Goal: Obtain resource: Obtain resource

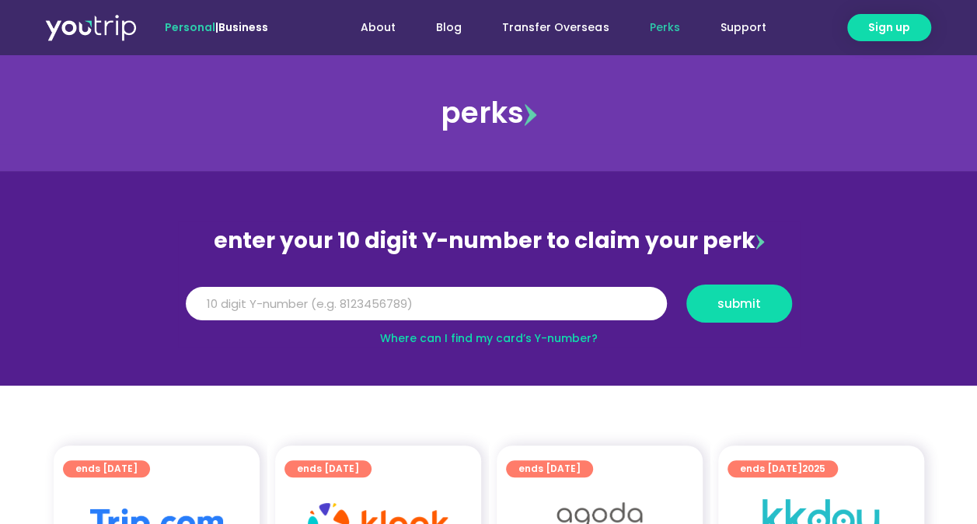
click at [575, 331] on link "Where can I find my card’s Y-number?" at bounding box center [489, 338] width 218 height 16
click at [455, 306] on input "Y Number" at bounding box center [426, 304] width 481 height 34
click at [557, 330] on link "Where can I find my card’s Y-number?" at bounding box center [489, 338] width 218 height 16
click at [406, 303] on input "Y Number" at bounding box center [426, 304] width 481 height 34
type input "8161411641"
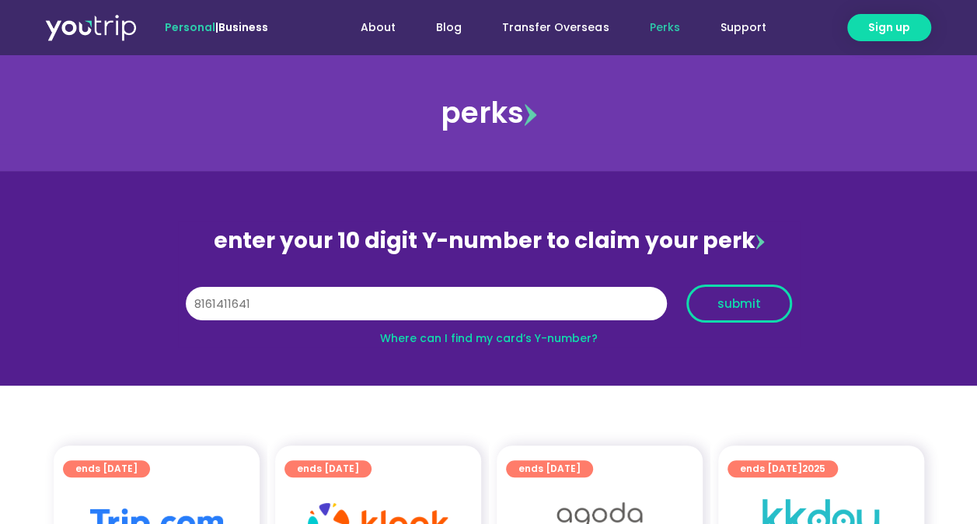
click at [726, 300] on span "submit" at bounding box center [739, 304] width 44 height 12
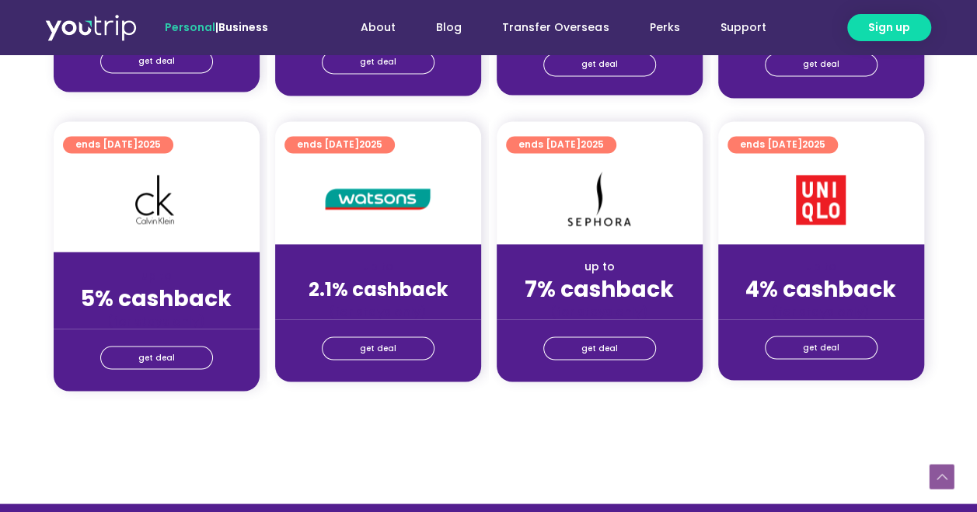
scroll to position [1243, 0]
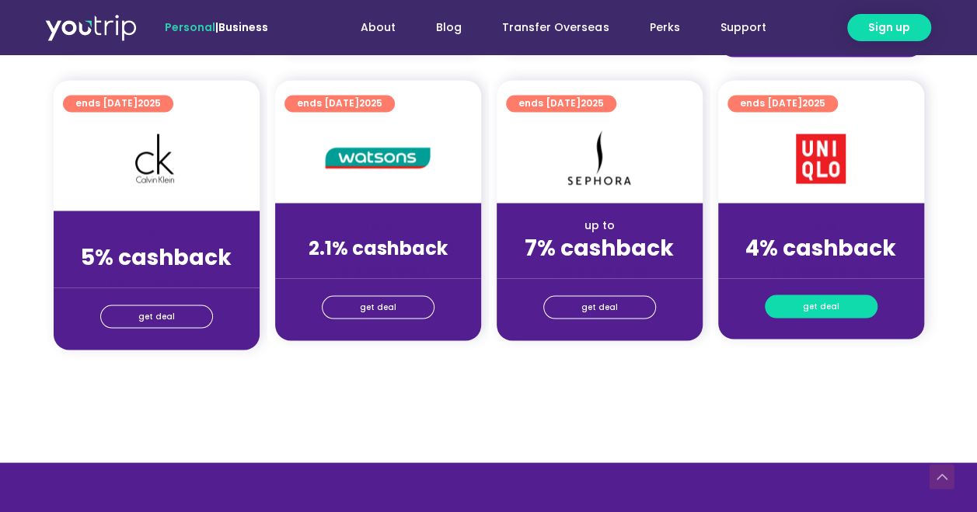
click at [815, 308] on span "get deal" at bounding box center [821, 306] width 37 height 22
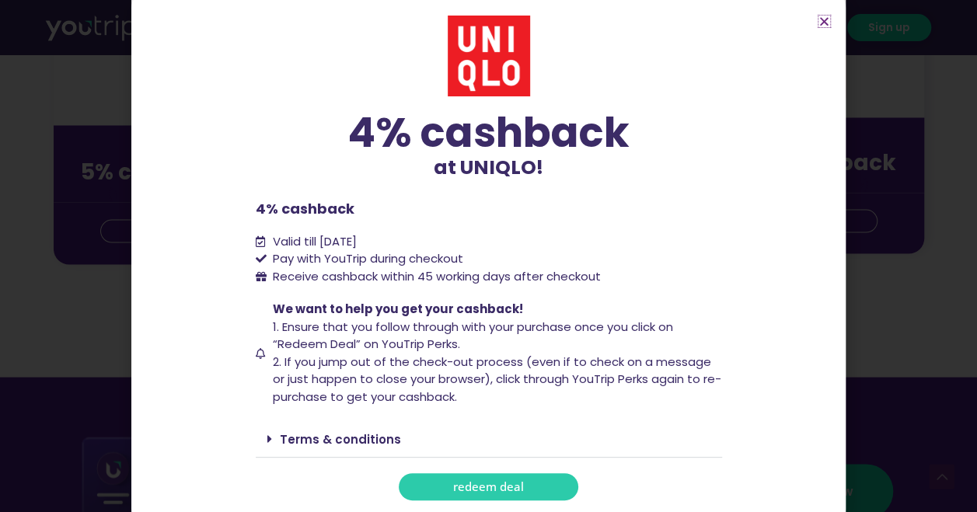
scroll to position [1398, 0]
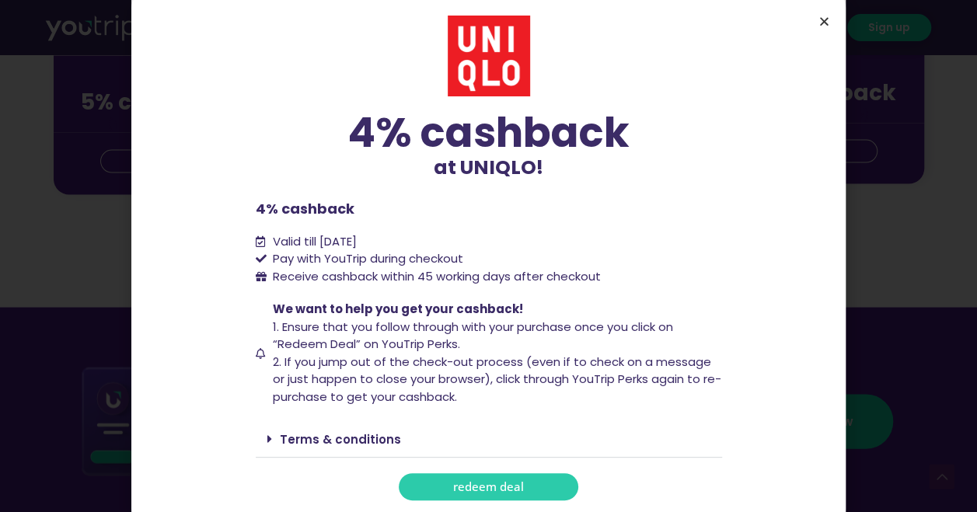
click at [820, 22] on icon "Close" at bounding box center [824, 22] width 12 height 12
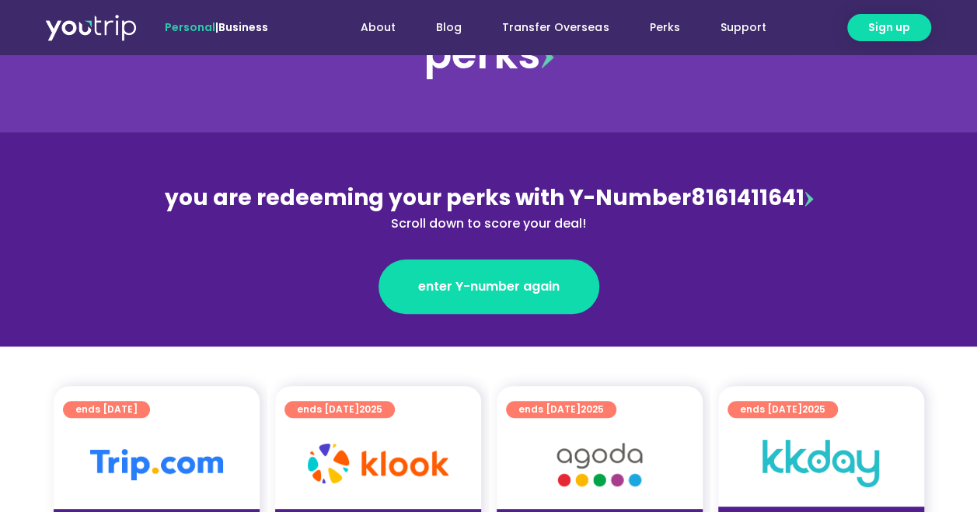
scroll to position [311, 0]
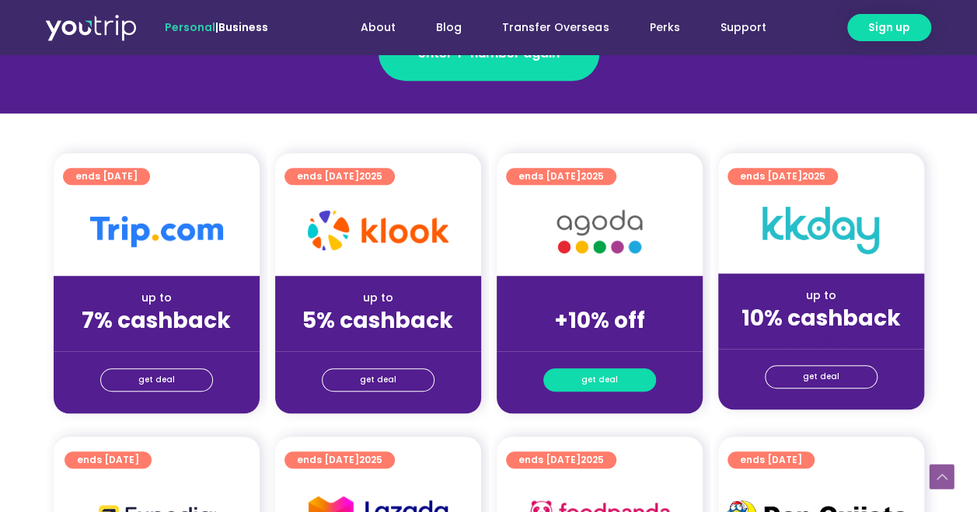
click at [629, 375] on link "get deal" at bounding box center [599, 379] width 113 height 23
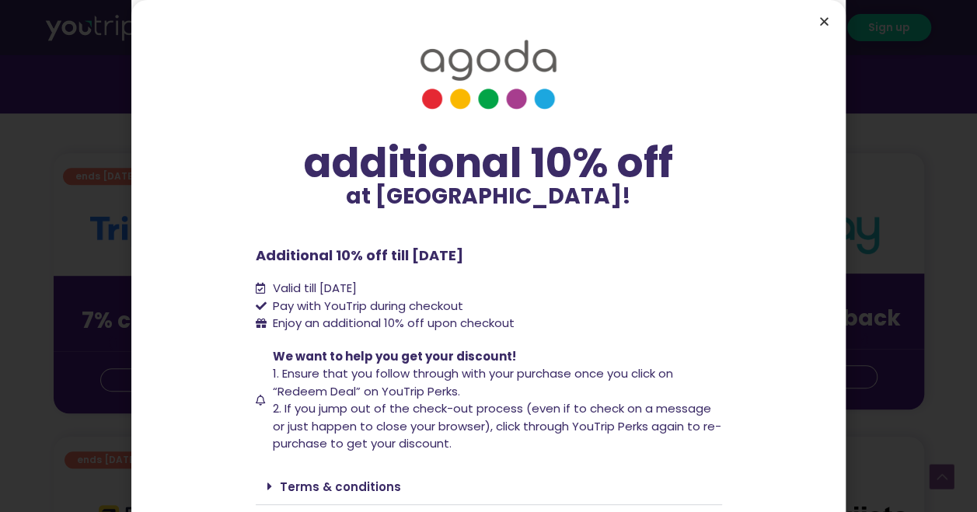
drag, startPoint x: 820, startPoint y: 17, endPoint x: 538, endPoint y: 171, distance: 321.9
click at [820, 18] on icon "Close" at bounding box center [824, 22] width 12 height 12
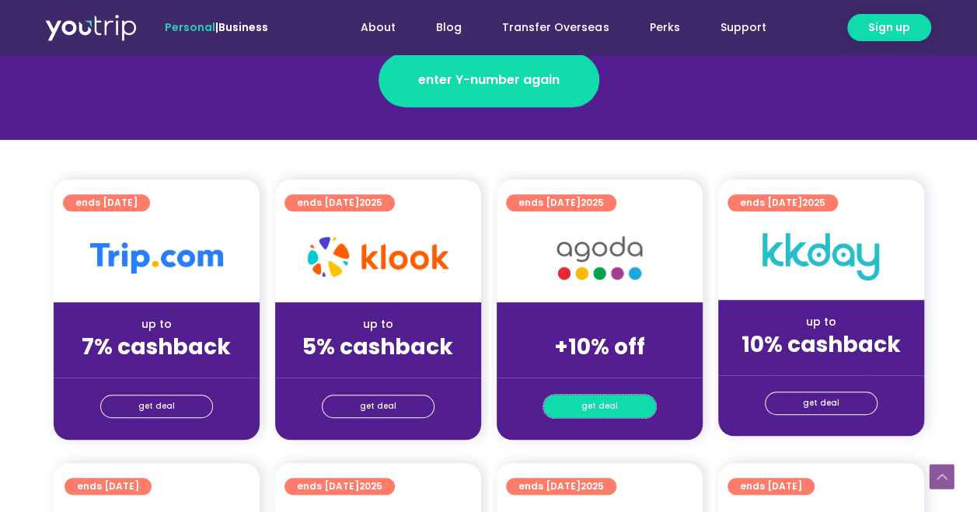
scroll to position [283, 0]
